Goal: Task Accomplishment & Management: Complete application form

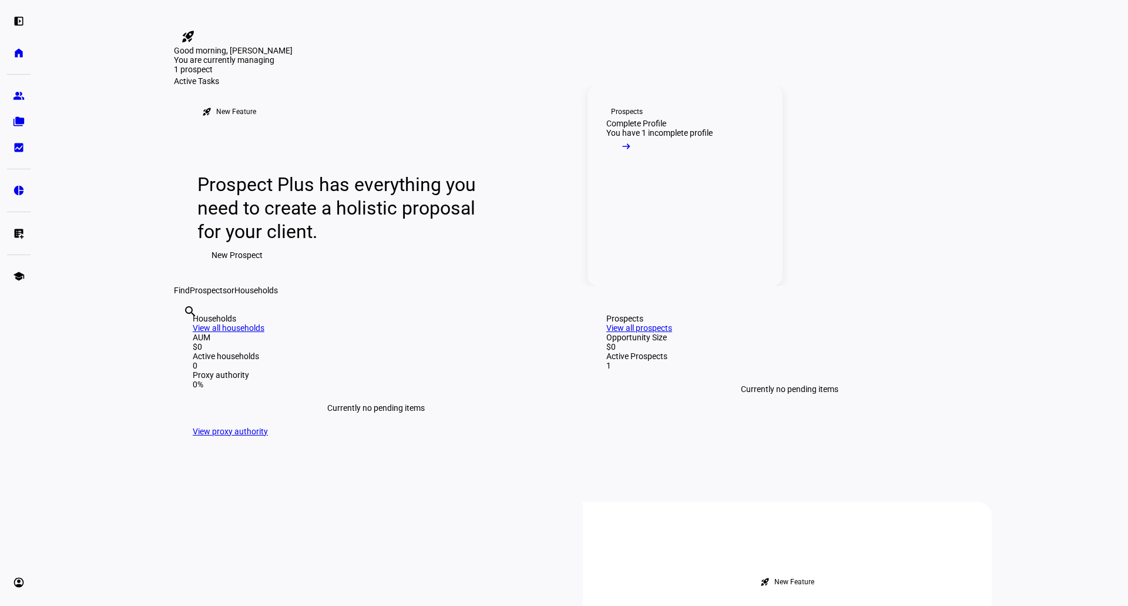
click at [669, 268] on link "Prospects Complete Profile You have 1 incomplete profile arrow_right_alt" at bounding box center [684, 186] width 195 height 200
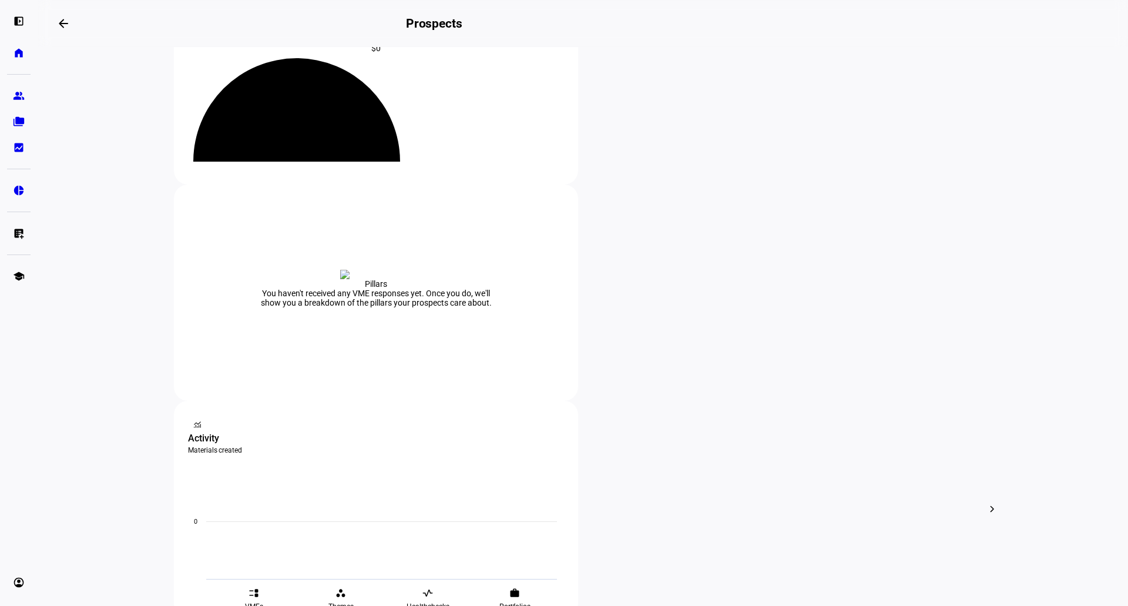
scroll to position [196, 0]
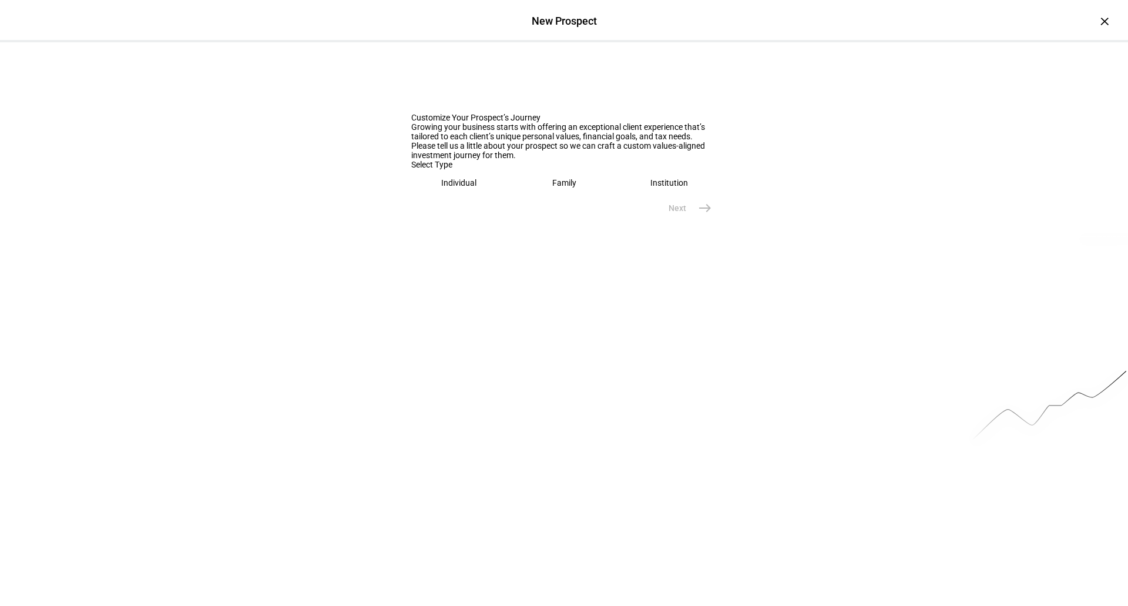
click at [461, 196] on eth-mega-radio-button "Individual" at bounding box center [459, 182] width 96 height 27
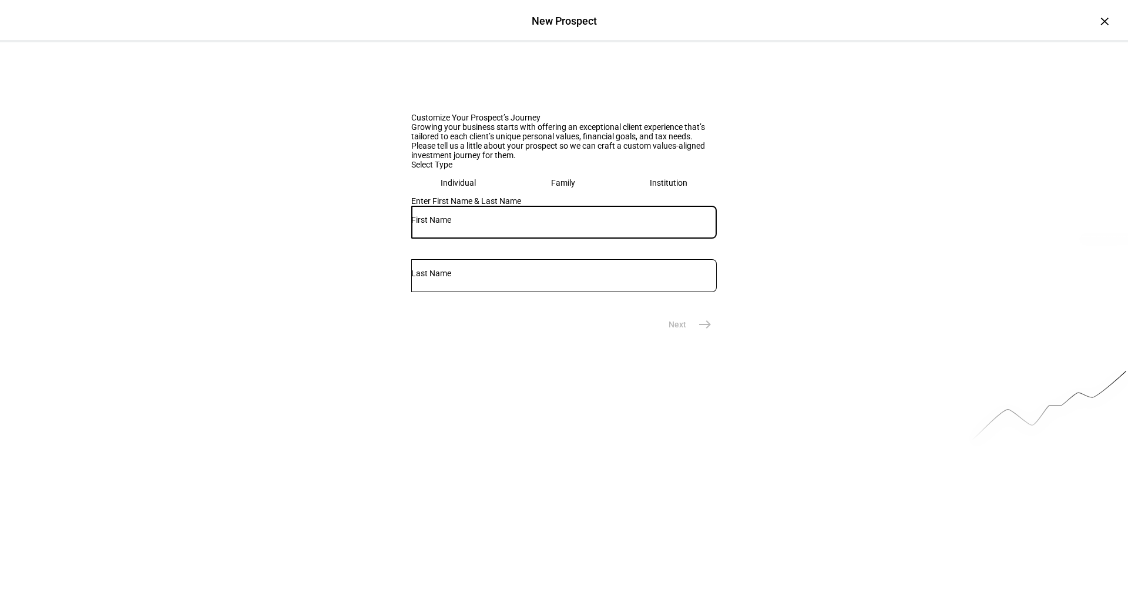
click at [504, 224] on input "text" at bounding box center [563, 219] width 305 height 9
type input "[PERSON_NAME]"
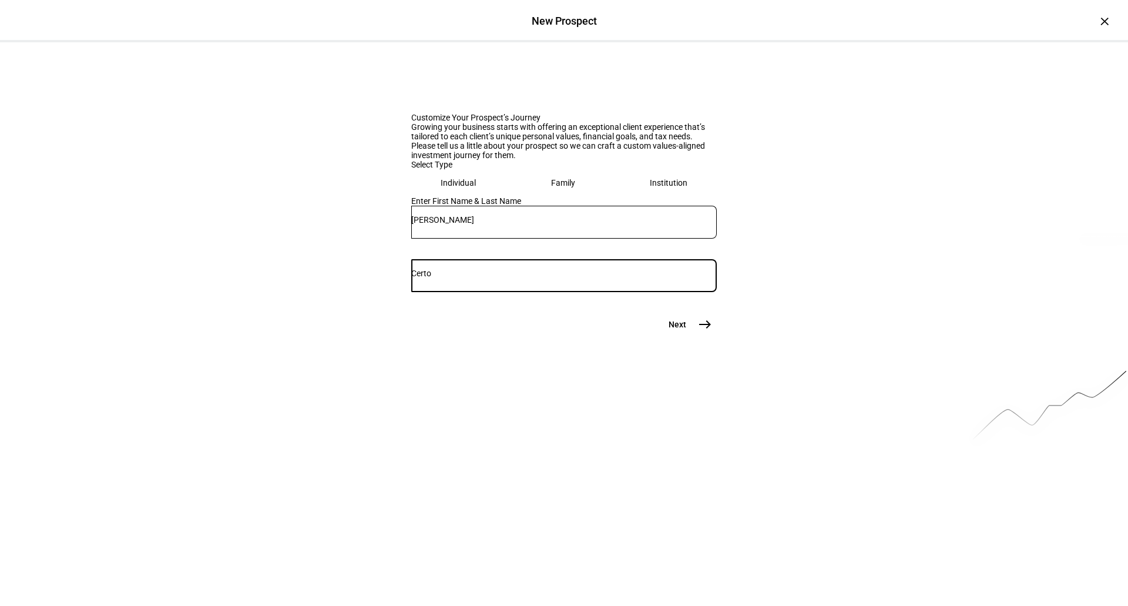
type input "Certo"
click at [690, 336] on button "Next east" at bounding box center [685, 324] width 62 height 23
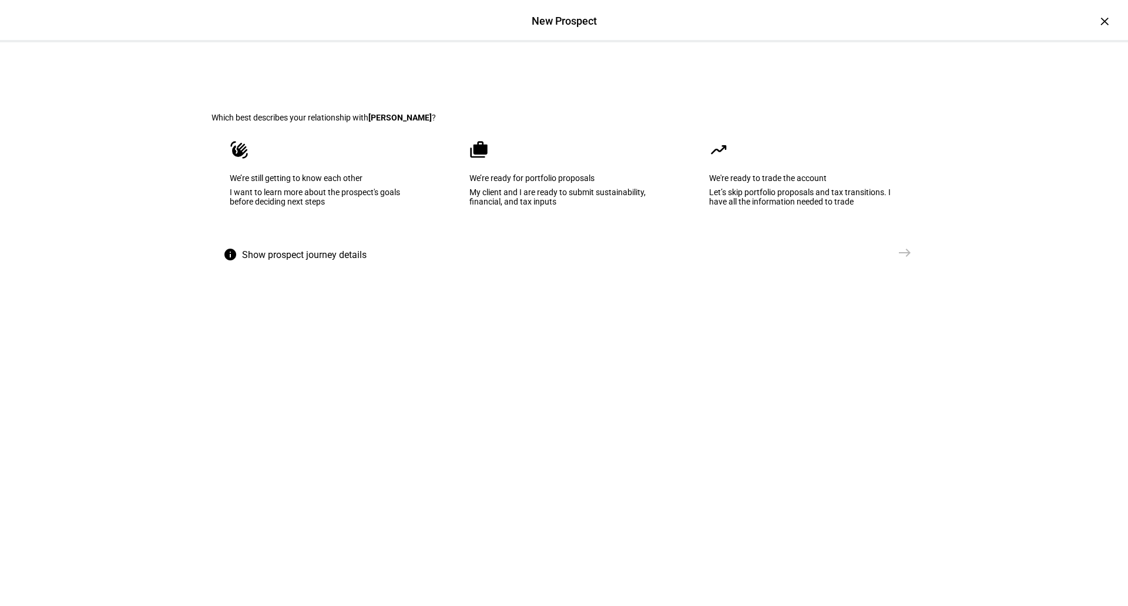
click at [364, 206] on div "I want to learn more about the prospect's goals before deciding next steps" at bounding box center [324, 196] width 189 height 19
click at [899, 260] on mat-icon "east" at bounding box center [905, 253] width 14 height 14
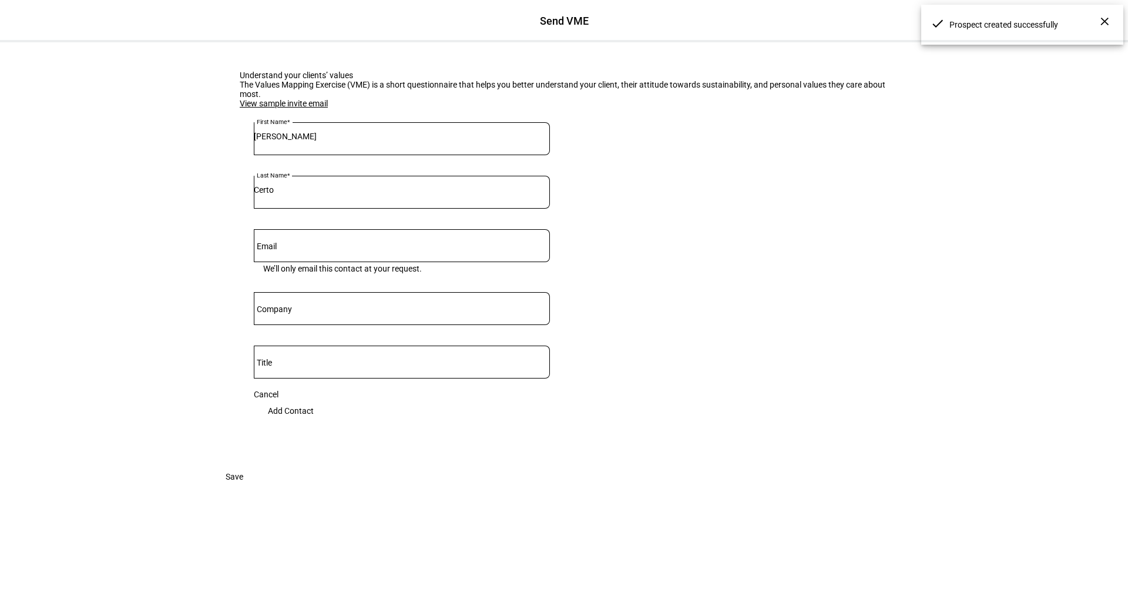
click at [318, 248] on input "Email" at bounding box center [402, 243] width 296 height 9
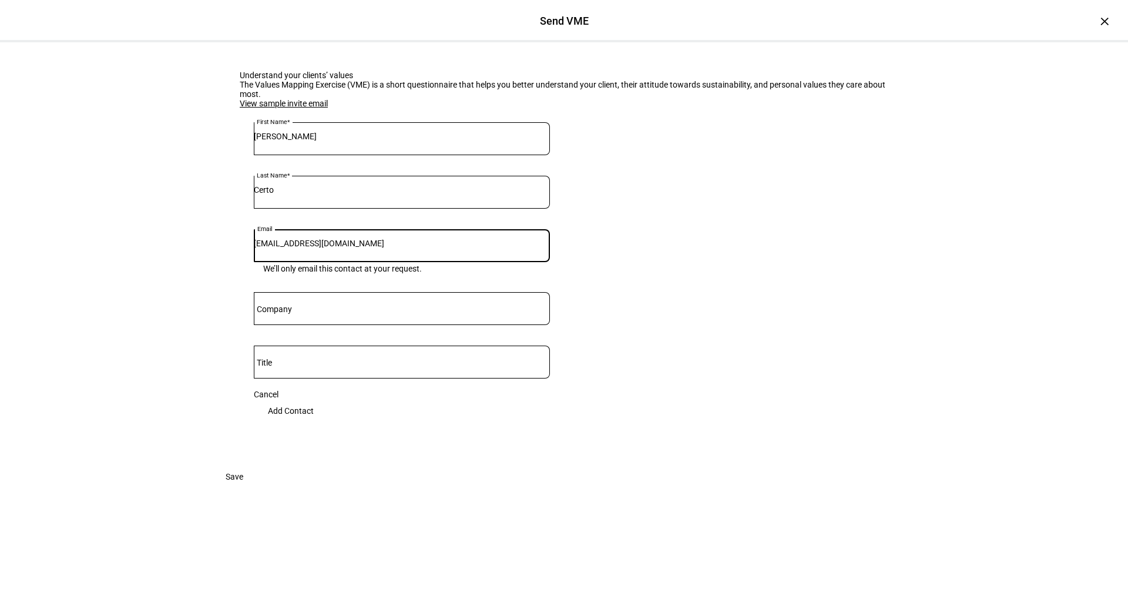
type input "[EMAIL_ADDRESS][DOMAIN_NAME]"
click at [314, 422] on span "Add Contact" at bounding box center [291, 410] width 46 height 23
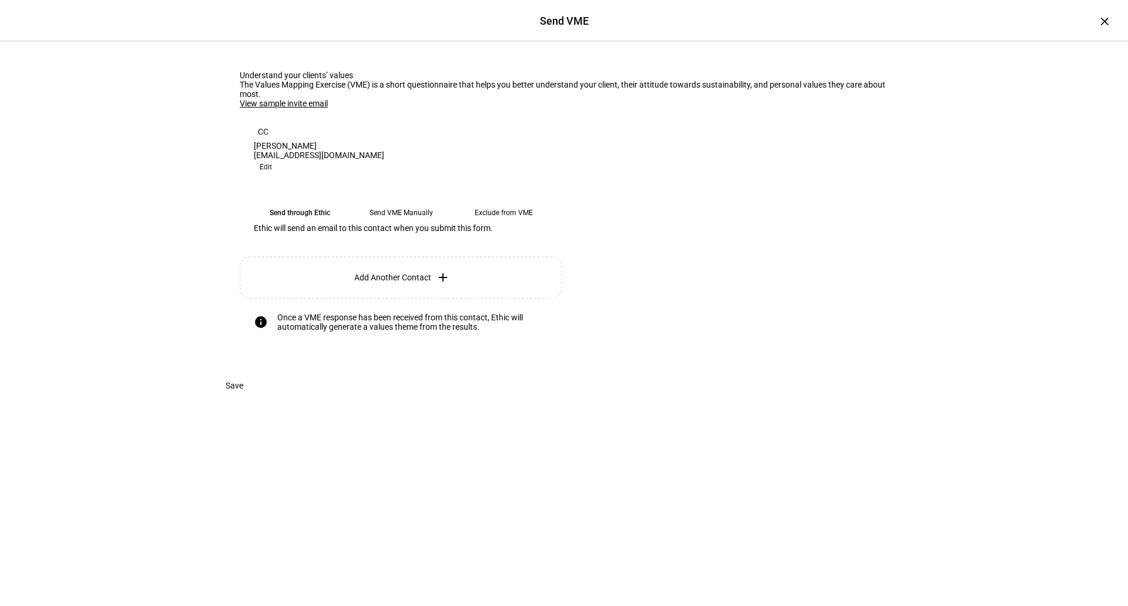
click at [321, 223] on eth-mega-radio-button "Send through Ethic" at bounding box center [300, 212] width 92 height 21
click at [257, 397] on span at bounding box center [234, 385] width 46 height 23
